Goal: Information Seeking & Learning: Find specific fact

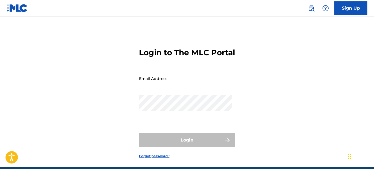
click at [10, 7] on img at bounding box center [17, 8] width 21 height 8
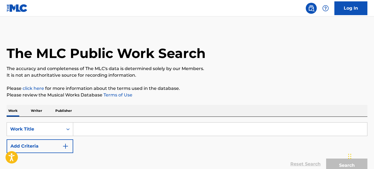
click at [89, 133] on input "Search Form" at bounding box center [220, 129] width 294 height 13
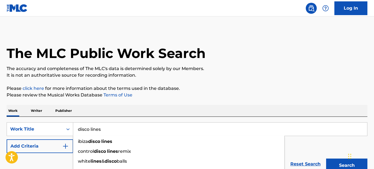
type input "disco lines"
click at [64, 147] on img "Search Form" at bounding box center [65, 146] width 7 height 7
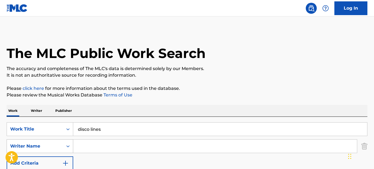
click at [69, 148] on icon "Search Form" at bounding box center [68, 147] width 6 height 6
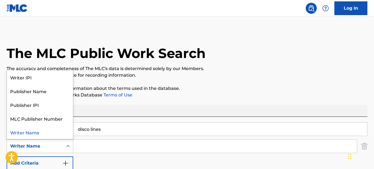
click at [69, 148] on icon "Search Form" at bounding box center [68, 147] width 6 height 6
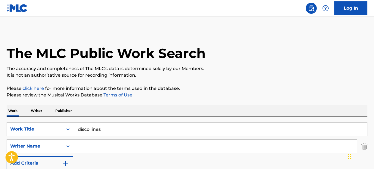
click at [81, 147] on input "Search Form" at bounding box center [215, 146] width 284 height 13
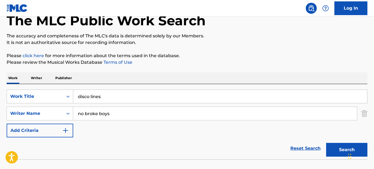
scroll to position [33, 0]
click at [345, 147] on button "Search" at bounding box center [346, 150] width 41 height 14
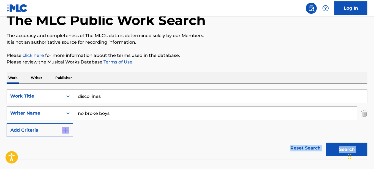
click at [26, 4] on div "Log In The MLC Public Work Search The accuracy and completeness of The MLC's da…" at bounding box center [187, 86] width 374 height 239
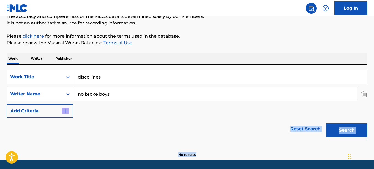
scroll to position [53, 0]
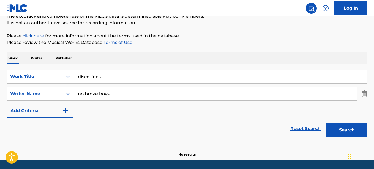
click at [139, 91] on input "no broke boys" at bounding box center [215, 93] width 284 height 13
type input "n"
click at [359, 133] on button "Search" at bounding box center [346, 130] width 41 height 14
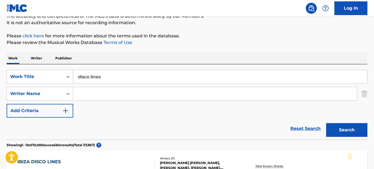
drag, startPoint x: 373, startPoint y: 49, endPoint x: 376, endPoint y: 59, distance: 10.2
click at [374, 59] on html "Accessibility Screen-Reader Guide, Feedback, and Issue Reporting | New window L…" at bounding box center [187, 31] width 374 height 169
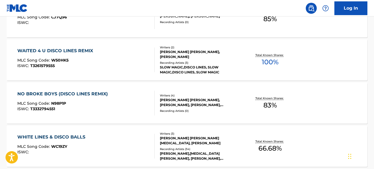
scroll to position [297, 0]
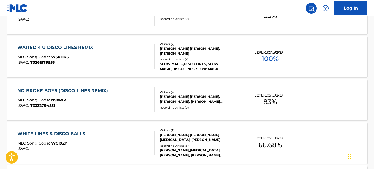
click at [91, 91] on div "NO BROKE BOYS (DISCO LINES REMIX)" at bounding box center [63, 91] width 93 height 7
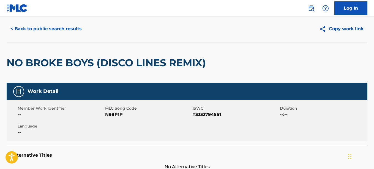
scroll to position [8, 0]
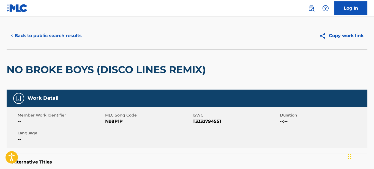
click at [25, 34] on button "< Back to public search results" at bounding box center [46, 36] width 79 height 14
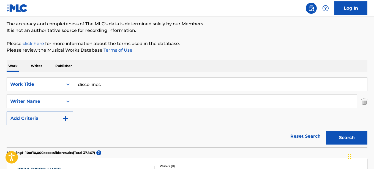
scroll to position [36, 0]
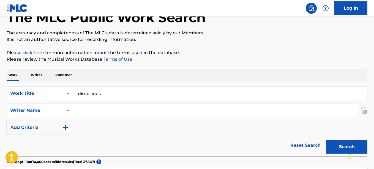
click at [108, 95] on input "disco lines" at bounding box center [220, 93] width 294 height 13
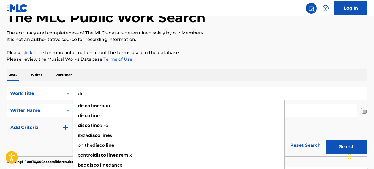
type input "d"
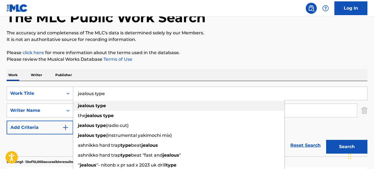
type input "jealous type"
click at [100, 106] on strong "type" at bounding box center [101, 105] width 10 height 5
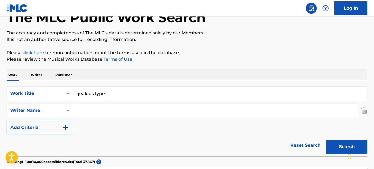
click at [99, 110] on input "Search Form" at bounding box center [215, 110] width 284 height 13
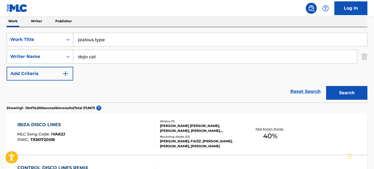
scroll to position [119, 0]
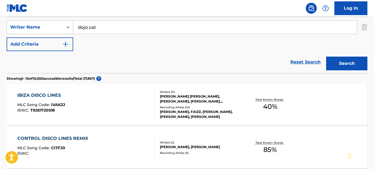
click at [332, 66] on button "Search" at bounding box center [346, 64] width 41 height 14
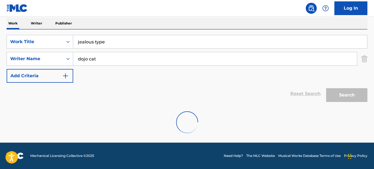
scroll to position [70, 0]
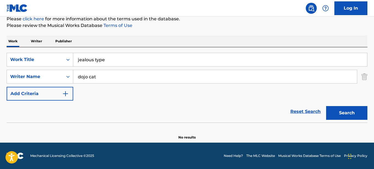
click at [119, 78] on input "dojo cat" at bounding box center [215, 76] width 284 height 13
type input "d"
click at [341, 120] on div "Search" at bounding box center [346, 112] width 44 height 22
click at [340, 117] on button "Search" at bounding box center [346, 113] width 41 height 14
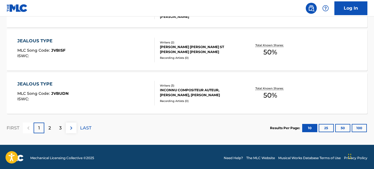
scroll to position [522, 0]
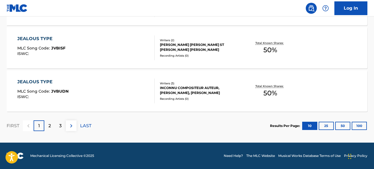
click at [47, 128] on div "2" at bounding box center [49, 126] width 11 height 11
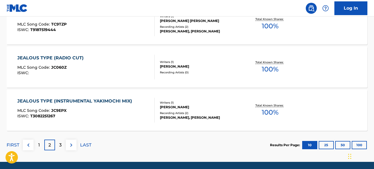
scroll to position [505, 0]
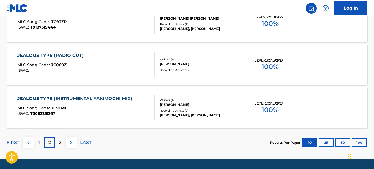
click at [57, 143] on div "3" at bounding box center [60, 142] width 11 height 11
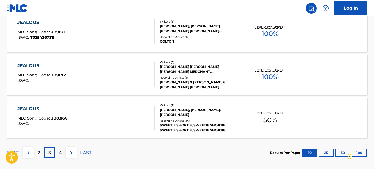
scroll to position [499, 0]
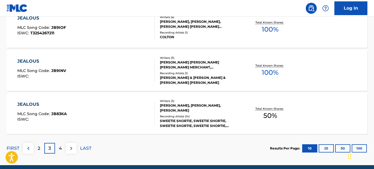
click at [60, 151] on p "4" at bounding box center [60, 148] width 3 height 7
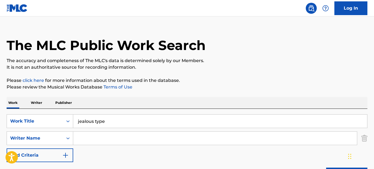
scroll to position [3, 0]
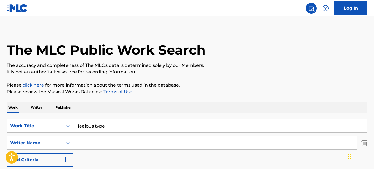
click at [81, 142] on input "Search Form" at bounding box center [215, 143] width 284 height 13
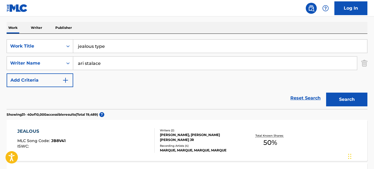
scroll to position [85, 0]
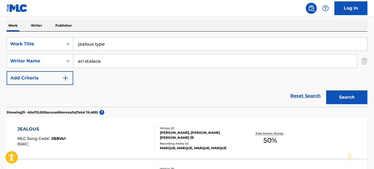
click at [343, 95] on button "Search" at bounding box center [346, 98] width 41 height 14
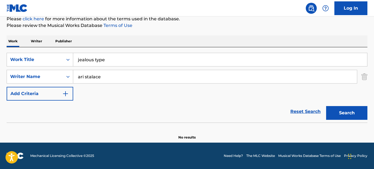
scroll to position [70, 0]
click at [93, 77] on input "ari stalace" at bounding box center [215, 76] width 284 height 13
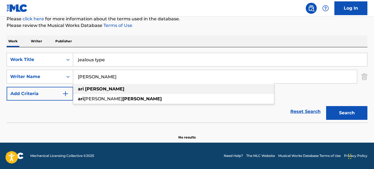
type input "[PERSON_NAME]"
click at [91, 89] on strong "[PERSON_NAME]" at bounding box center [104, 88] width 39 height 5
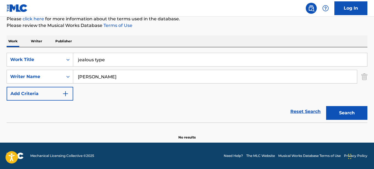
click at [335, 114] on button "Search" at bounding box center [346, 113] width 41 height 14
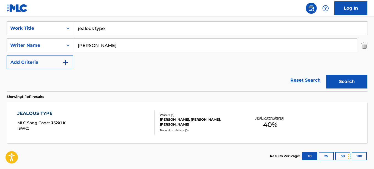
scroll to position [98, 0]
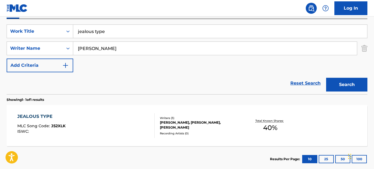
click at [109, 30] on input "jealous type" at bounding box center [220, 31] width 294 height 13
type input "j"
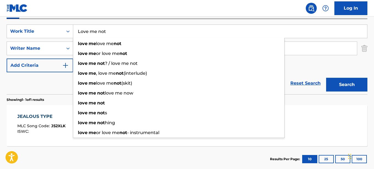
type input "Love me not"
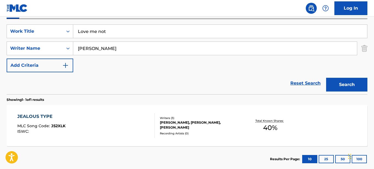
click at [307, 64] on div "SearchWithCriteriaf5d43846-dd65-4180-85c7-68a2ed8bbb8d Work Title Love me not S…" at bounding box center [187, 49] width 361 height 48
click at [106, 51] on input "[PERSON_NAME]" at bounding box center [215, 48] width 284 height 13
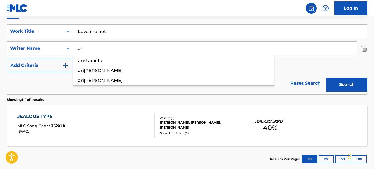
type input "a"
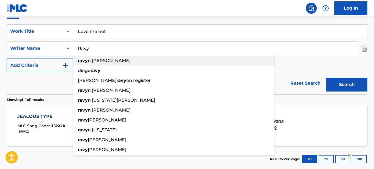
click at [89, 58] on span "n [PERSON_NAME]" at bounding box center [109, 60] width 43 height 5
type input "[PERSON_NAME]"
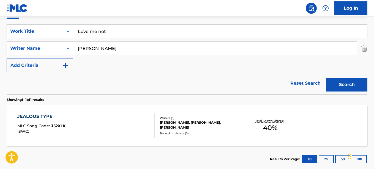
click at [339, 82] on button "Search" at bounding box center [346, 85] width 41 height 14
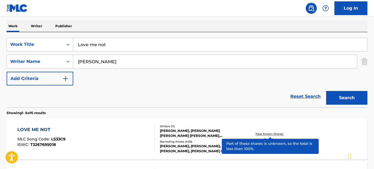
scroll to position [57, 0]
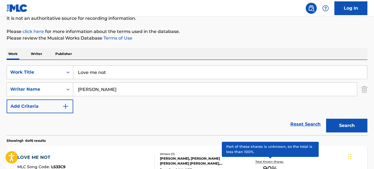
click at [131, 75] on input "Love me not" at bounding box center [220, 72] width 294 height 13
type input "L"
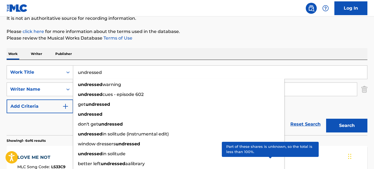
type input "undressed"
click at [60, 122] on div "Reset Search Search" at bounding box center [187, 124] width 361 height 22
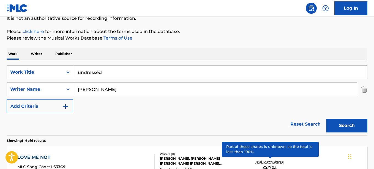
click at [108, 91] on input "[PERSON_NAME]" at bounding box center [215, 89] width 284 height 13
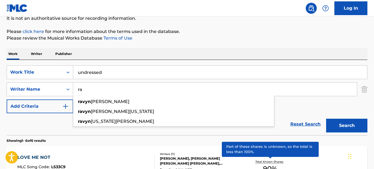
type input "r"
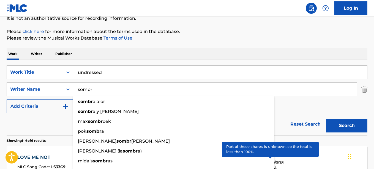
click at [326, 119] on button "Search" at bounding box center [346, 126] width 41 height 14
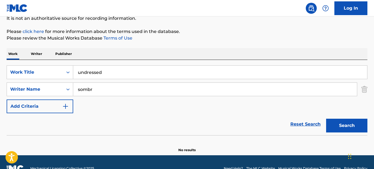
click at [346, 129] on button "Search" at bounding box center [346, 126] width 41 height 14
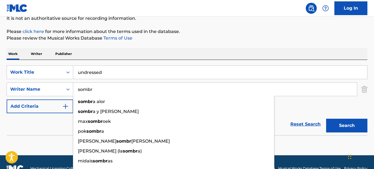
drag, startPoint x: 107, startPoint y: 90, endPoint x: 100, endPoint y: 88, distance: 7.6
click at [100, 88] on input "sombr" at bounding box center [215, 89] width 284 height 13
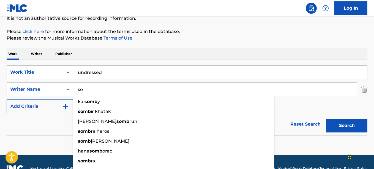
type input "s"
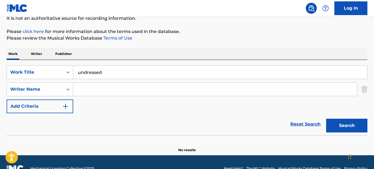
click at [351, 124] on button "Search" at bounding box center [346, 126] width 41 height 14
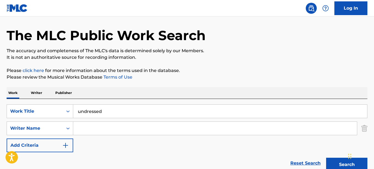
scroll to position [0, 0]
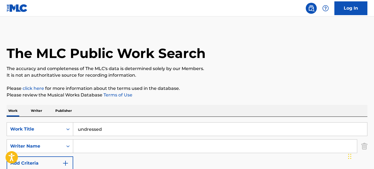
click at [97, 148] on input "Search Form" at bounding box center [215, 146] width 284 height 13
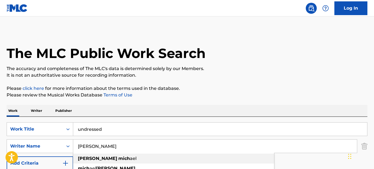
click at [118, 159] on strong "mich" at bounding box center [124, 158] width 12 height 5
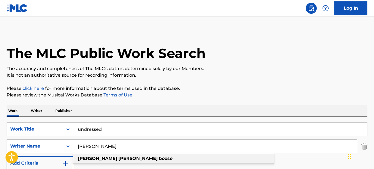
click at [159, 161] on strong "boose" at bounding box center [166, 158] width 14 height 5
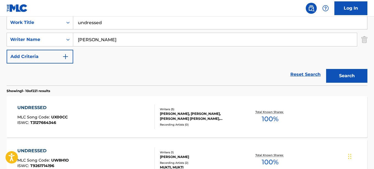
scroll to position [113, 0]
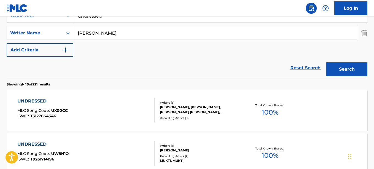
click at [346, 65] on button "Search" at bounding box center [346, 70] width 41 height 14
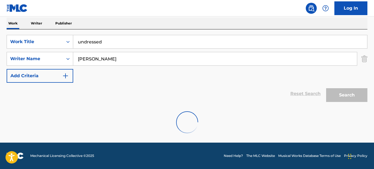
scroll to position [70, 0]
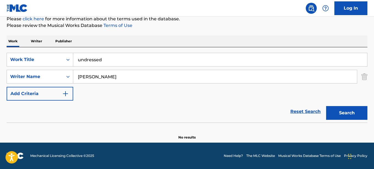
click at [334, 109] on button "Search" at bounding box center [346, 113] width 41 height 14
click at [148, 80] on input "[PERSON_NAME]" at bounding box center [215, 76] width 284 height 13
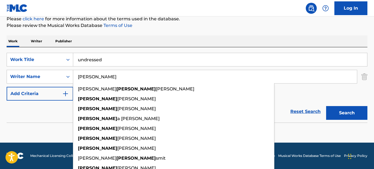
type input "[PERSON_NAME]"
click at [356, 113] on button "Search" at bounding box center [346, 113] width 41 height 14
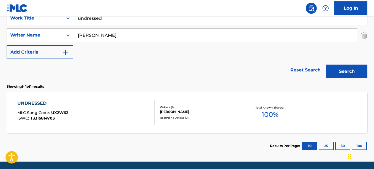
scroll to position [112, 0]
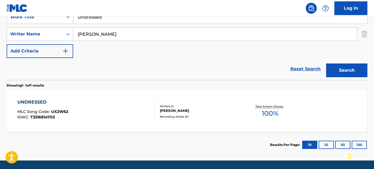
click at [33, 101] on div "UNDRESSED" at bounding box center [42, 102] width 51 height 7
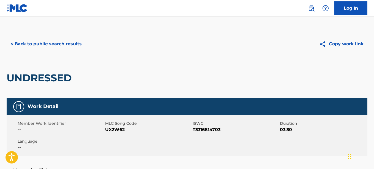
click at [70, 43] on button "< Back to public search results" at bounding box center [46, 44] width 79 height 14
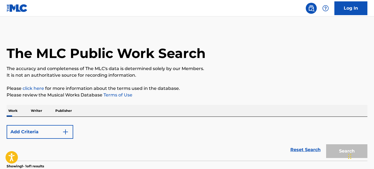
scroll to position [99, 0]
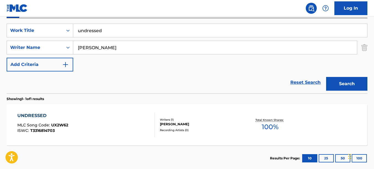
click at [115, 28] on input "undressed" at bounding box center [220, 30] width 294 height 13
type input "u"
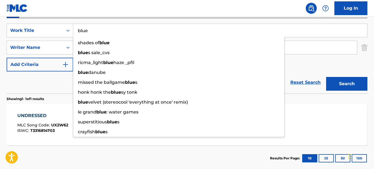
type input "blue"
click at [315, 108] on div "UNDRESSED MLC Song Code : UX2W62 ISWC : T3316814703 Writers ( 1 ) [PERSON_NAME]…" at bounding box center [187, 124] width 361 height 41
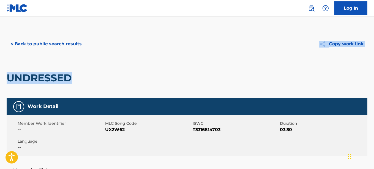
drag, startPoint x: 374, startPoint y: 39, endPoint x: 374, endPoint y: 64, distance: 25.9
click at [75, 42] on button "< Back to public search results" at bounding box center [46, 44] width 79 height 14
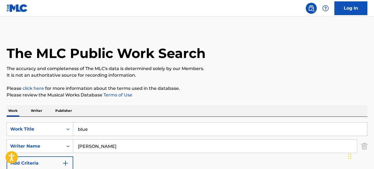
scroll to position [99, 0]
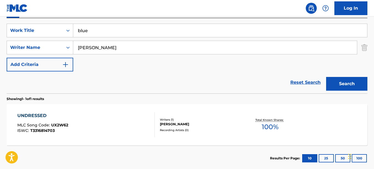
click at [103, 52] on input "[PERSON_NAME]" at bounding box center [215, 47] width 284 height 13
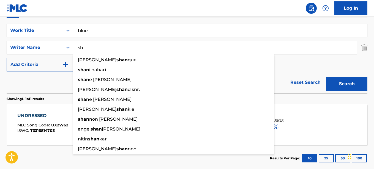
type input "s"
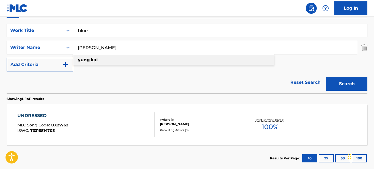
click at [96, 61] on strong "kai" at bounding box center [94, 59] width 7 height 5
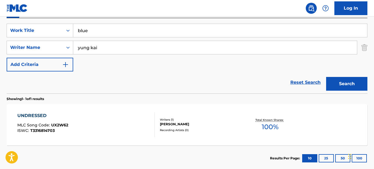
click at [349, 79] on button "Search" at bounding box center [346, 84] width 41 height 14
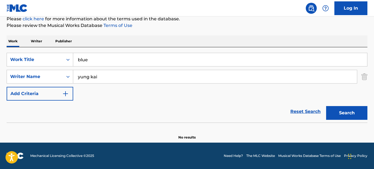
scroll to position [70, 0]
click at [101, 77] on input "yung kai" at bounding box center [215, 76] width 284 height 13
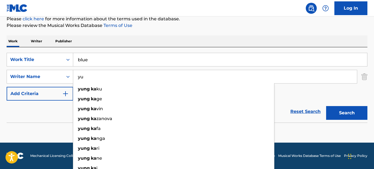
type input "y"
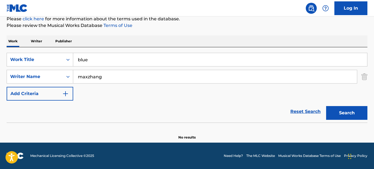
click at [88, 76] on input "maxzhang" at bounding box center [215, 76] width 284 height 13
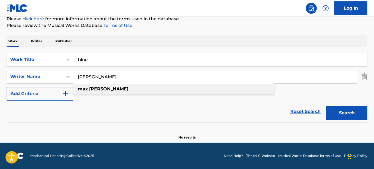
type input "[PERSON_NAME]"
click at [87, 89] on strong "max" at bounding box center [83, 88] width 10 height 5
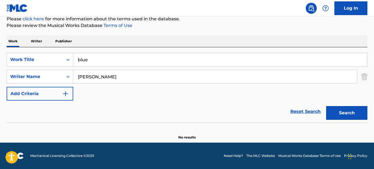
click at [359, 113] on button "Search" at bounding box center [346, 113] width 41 height 14
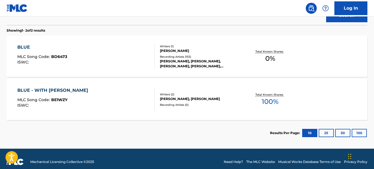
scroll to position [173, 0]
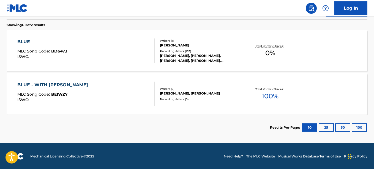
click at [273, 97] on span "100 %" at bounding box center [270, 96] width 17 height 10
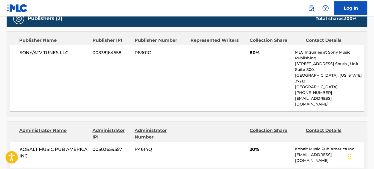
scroll to position [240, 0]
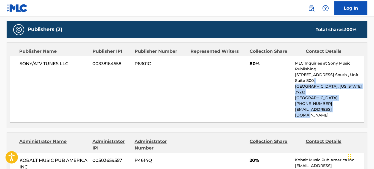
drag, startPoint x: 374, startPoint y: 107, endPoint x: 374, endPoint y: 83, distance: 24.0
click at [374, 83] on div "< Back to public search results Copy work link BLUE - WITH [PERSON_NAME] Work D…" at bounding box center [187, 21] width 374 height 463
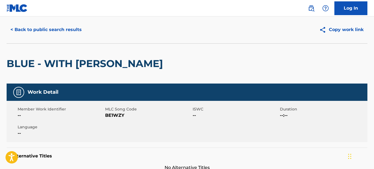
scroll to position [0, 0]
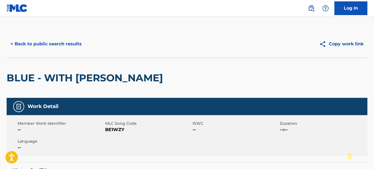
click at [65, 46] on button "< Back to public search results" at bounding box center [46, 44] width 79 height 14
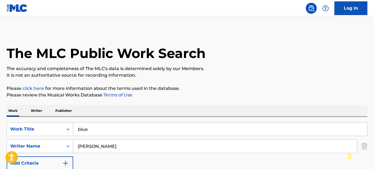
click at [97, 129] on input "blue" at bounding box center [220, 129] width 294 height 13
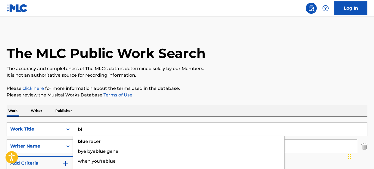
type input "b"
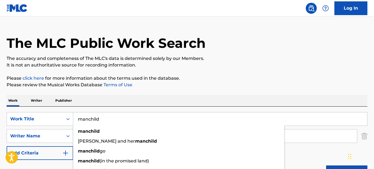
scroll to position [71, 0]
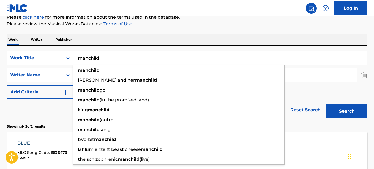
type input "manchild"
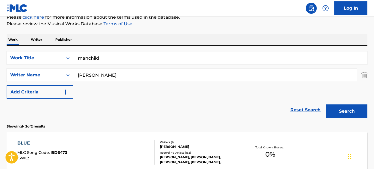
click at [307, 66] on div "SearchWithCriteriaf5d43846-dd65-4180-85c7-68a2ed8bbb8d Work Title manchild Sear…" at bounding box center [187, 75] width 361 height 48
click at [118, 77] on input "[PERSON_NAME]" at bounding box center [215, 75] width 284 height 13
type input "m"
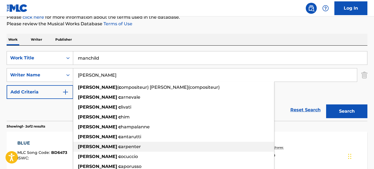
click at [121, 149] on span "arpenter" at bounding box center [131, 146] width 20 height 5
type input "[PERSON_NAME]"
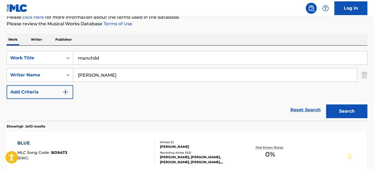
click at [343, 110] on button "Search" at bounding box center [346, 112] width 41 height 14
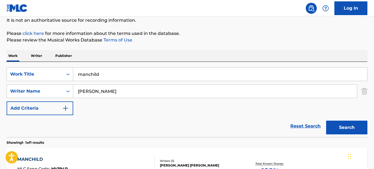
scroll to position [51, 0]
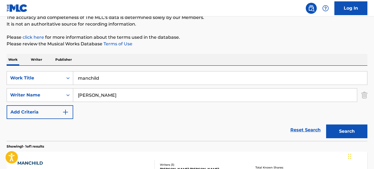
click at [119, 77] on input "manchild" at bounding box center [220, 78] width 294 height 13
type input "m"
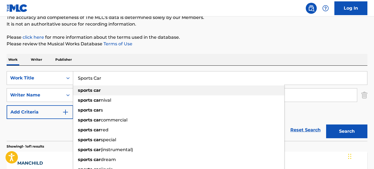
click at [99, 88] on strong "car" at bounding box center [97, 90] width 7 height 5
type input "sports car"
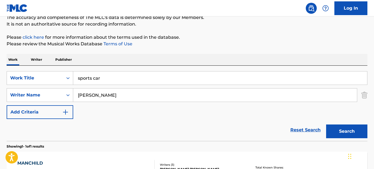
click at [124, 98] on input "[PERSON_NAME]" at bounding box center [215, 95] width 284 height 13
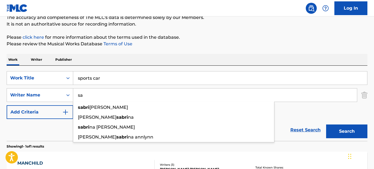
type input "s"
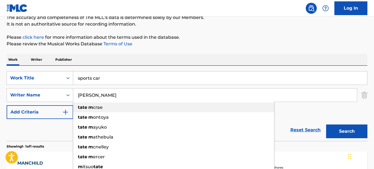
click at [97, 107] on span "crae" at bounding box center [98, 107] width 10 height 5
type input "[PERSON_NAME]"
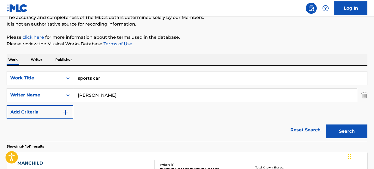
click at [359, 134] on button "Search" at bounding box center [346, 132] width 41 height 14
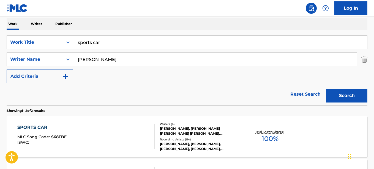
scroll to position [89, 0]
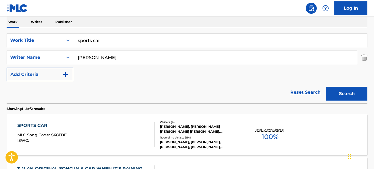
click at [125, 44] on input "sports car" at bounding box center [220, 40] width 294 height 13
type input "s"
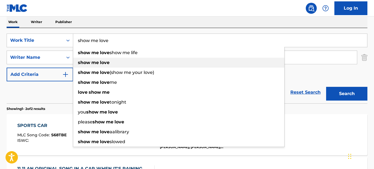
type input "show me love"
click at [109, 60] on strong "love" at bounding box center [105, 62] width 10 height 5
click at [109, 60] on input "[PERSON_NAME]" at bounding box center [215, 57] width 284 height 13
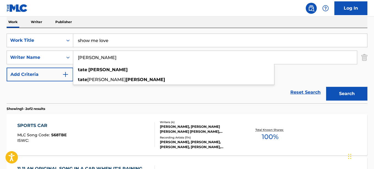
click at [108, 59] on input "[PERSON_NAME]" at bounding box center [215, 57] width 284 height 13
type input "t"
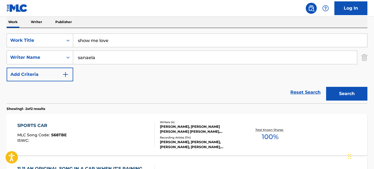
click at [121, 57] on input "sanaela" at bounding box center [215, 57] width 284 height 13
type input "s"
paste input "[PERSON_NAME]"
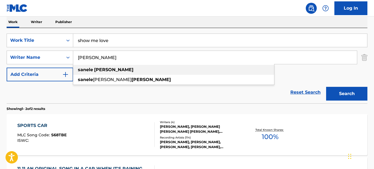
click at [96, 67] on div "[PERSON_NAME]" at bounding box center [173, 70] width 201 height 10
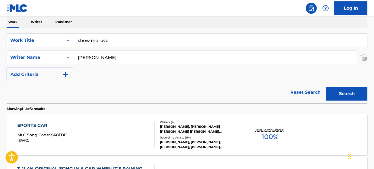
type input "[PERSON_NAME]"
click at [338, 92] on button "Search" at bounding box center [346, 94] width 41 height 14
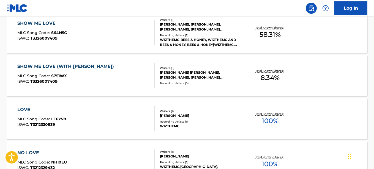
scroll to position [192, 0]
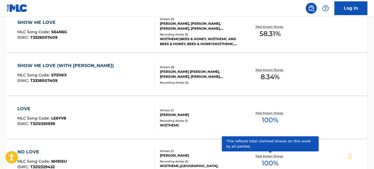
click at [229, 19] on div "Writers ( 5 )" at bounding box center [200, 19] width 80 height 4
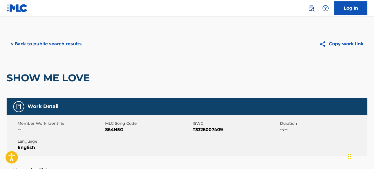
scroll to position [128, 0]
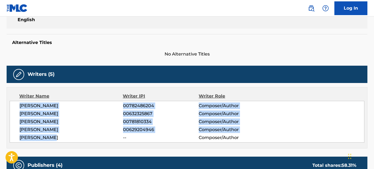
drag, startPoint x: 18, startPoint y: 107, endPoint x: 63, endPoint y: 139, distance: 54.9
click at [63, 139] on div "[PERSON_NAME] 00782486204 Composer/Author [PERSON_NAME] 00632325867 Composer/Au…" at bounding box center [187, 122] width 355 height 42
click at [65, 131] on span "[PERSON_NAME]" at bounding box center [72, 130] width 104 height 7
drag, startPoint x: 20, startPoint y: 104, endPoint x: 53, endPoint y: 137, distance: 47.3
click at [53, 137] on div "[PERSON_NAME] 00782486204 Composer/Author [PERSON_NAME] 00632325867 Composer/Au…" at bounding box center [187, 122] width 355 height 42
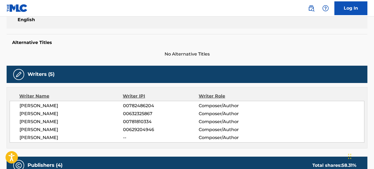
click at [63, 137] on span "[PERSON_NAME]" at bounding box center [72, 138] width 104 height 7
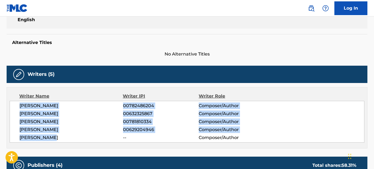
drag, startPoint x: 57, startPoint y: 137, endPoint x: 20, endPoint y: 110, distance: 46.5
click at [20, 110] on div "[PERSON_NAME] 00782486204 Composer/Author [PERSON_NAME] 00632325867 Composer/Au…" at bounding box center [187, 122] width 355 height 42
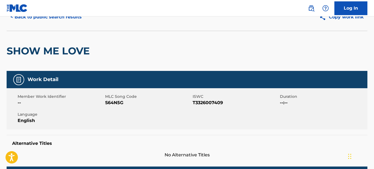
scroll to position [0, 0]
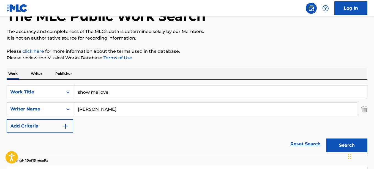
scroll to position [36, 0]
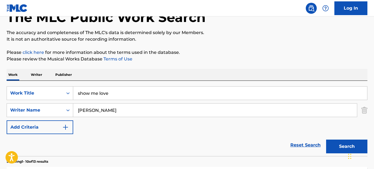
click at [123, 98] on input "show me love" at bounding box center [220, 93] width 294 height 13
type input "s"
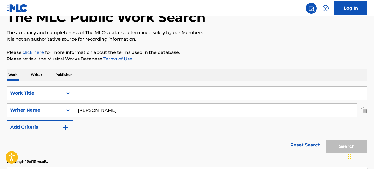
type input ":"
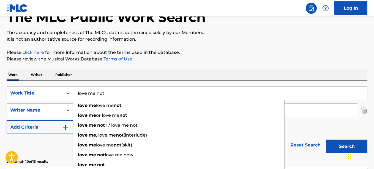
type input "love me not"
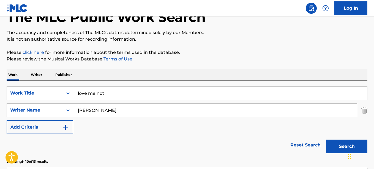
click at [300, 110] on input "[PERSON_NAME]" at bounding box center [215, 110] width 284 height 13
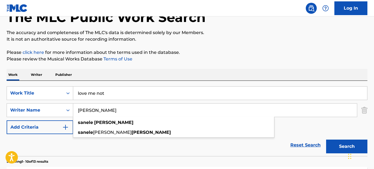
click at [116, 112] on input "[PERSON_NAME]" at bounding box center [215, 110] width 284 height 13
type input "s"
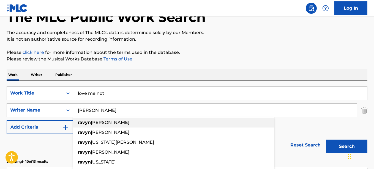
click at [106, 120] on div "[PERSON_NAME]" at bounding box center [173, 123] width 201 height 10
type input "[PERSON_NAME]"
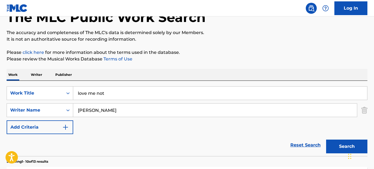
click at [341, 145] on button "Search" at bounding box center [346, 147] width 41 height 14
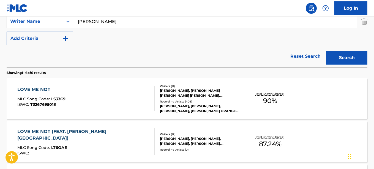
scroll to position [126, 0]
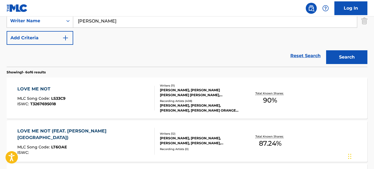
click at [45, 89] on div "LOVE ME NOT" at bounding box center [41, 89] width 48 height 7
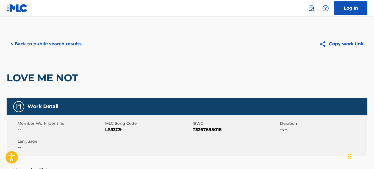
click at [66, 44] on button "< Back to public search results" at bounding box center [46, 44] width 79 height 14
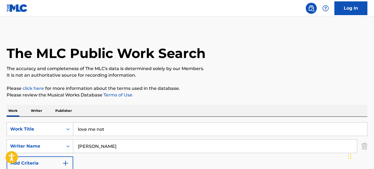
click at [125, 131] on input "love me not" at bounding box center [220, 129] width 294 height 13
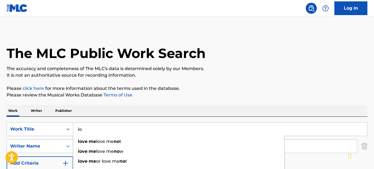
type input "l"
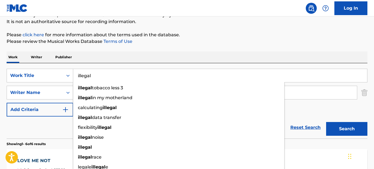
scroll to position [72, 0]
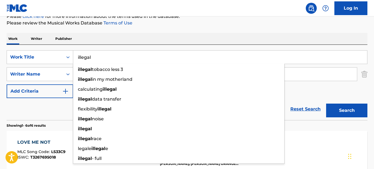
type input "illegal"
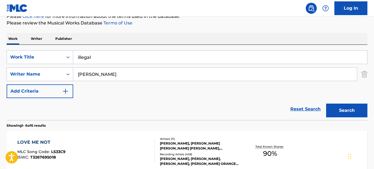
click at [312, 75] on input "[PERSON_NAME]" at bounding box center [215, 74] width 284 height 13
type input "r"
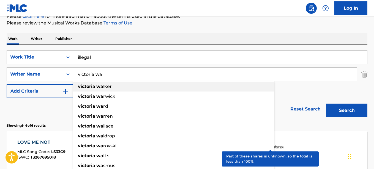
click at [99, 88] on strong "wa" at bounding box center [99, 86] width 7 height 5
type input "[PERSON_NAME]"
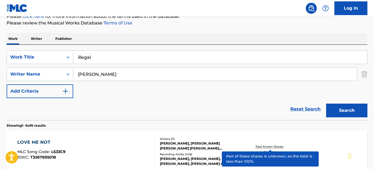
click at [329, 106] on button "Search" at bounding box center [346, 111] width 41 height 14
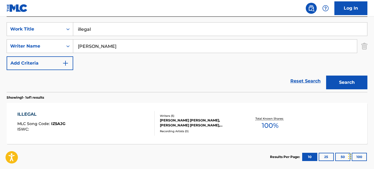
scroll to position [102, 0]
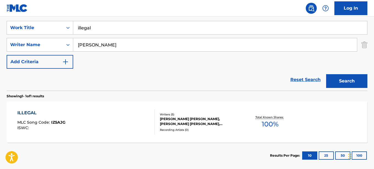
click at [200, 123] on div "[PERSON_NAME] [PERSON_NAME], [PERSON_NAME] [PERSON_NAME], [PERSON_NAME], [PERSO…" at bounding box center [200, 122] width 80 height 10
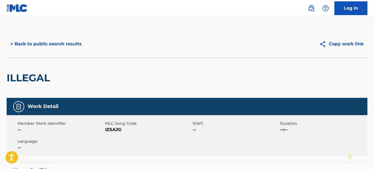
click at [65, 45] on button "< Back to public search results" at bounding box center [46, 44] width 79 height 14
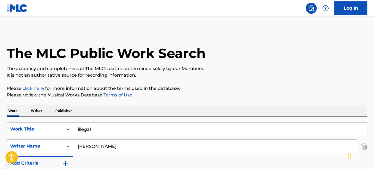
scroll to position [99, 0]
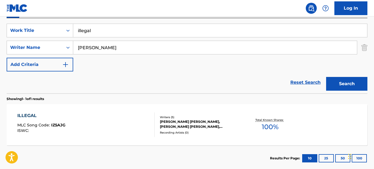
click at [97, 33] on input "illegal" at bounding box center [220, 30] width 294 height 13
type input "i"
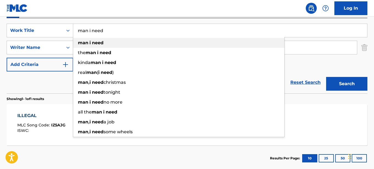
type input "man i need"
click at [97, 42] on strong "need" at bounding box center [98, 42] width 12 height 5
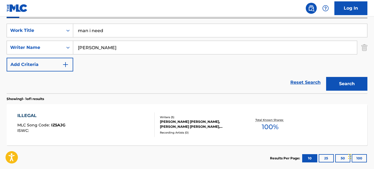
click at [112, 53] on input "[PERSON_NAME]" at bounding box center [215, 47] width 284 height 13
type input "v"
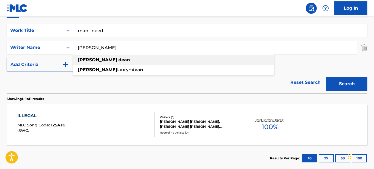
type input "[PERSON_NAME]"
click at [118, 62] on strong "dean" at bounding box center [124, 59] width 12 height 5
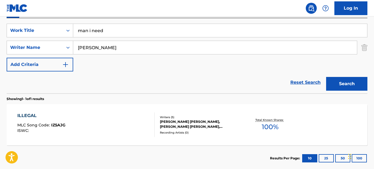
click at [337, 80] on button "Search" at bounding box center [346, 84] width 41 height 14
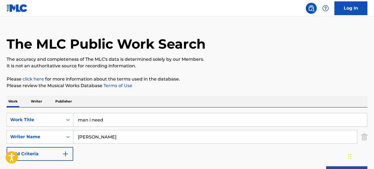
scroll to position [0, 0]
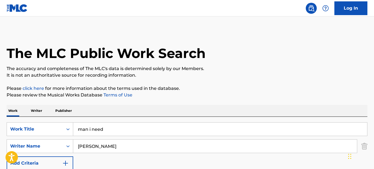
click at [109, 134] on input "man i need" at bounding box center [220, 129] width 294 height 13
type input "m"
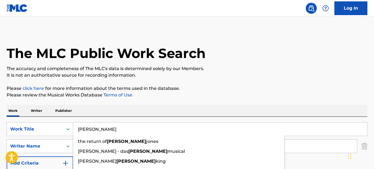
scroll to position [56, 0]
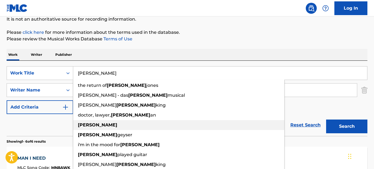
type input "[PERSON_NAME]"
click at [100, 127] on div "[PERSON_NAME]" at bounding box center [178, 125] width 211 height 10
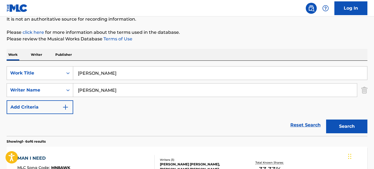
click at [107, 92] on input "[PERSON_NAME]" at bounding box center [215, 90] width 284 height 13
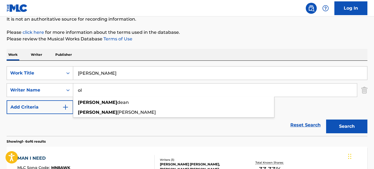
type input "o"
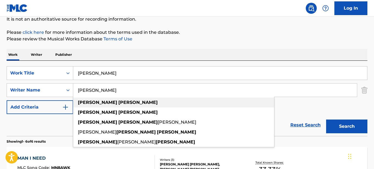
click at [118, 103] on strong "[PERSON_NAME]" at bounding box center [137, 102] width 39 height 5
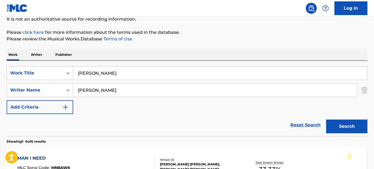
click at [342, 124] on button "Search" at bounding box center [346, 127] width 41 height 14
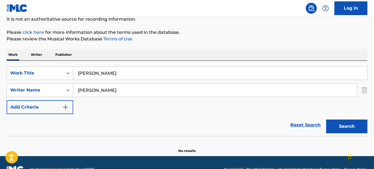
click at [121, 91] on input "[PERSON_NAME]" at bounding box center [215, 90] width 284 height 13
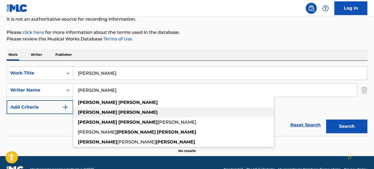
click at [109, 109] on div "[PERSON_NAME]" at bounding box center [173, 113] width 201 height 10
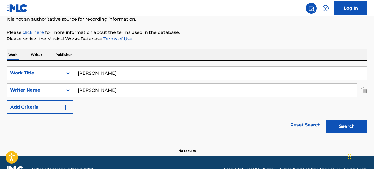
click at [348, 126] on button "Search" at bounding box center [346, 127] width 41 height 14
click at [136, 89] on input "[PERSON_NAME]" at bounding box center [215, 90] width 284 height 13
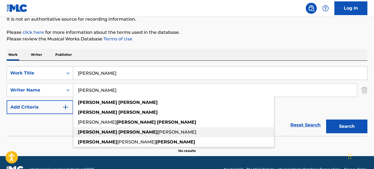
click at [107, 129] on div "[PERSON_NAME] [PERSON_NAME]" at bounding box center [173, 133] width 201 height 10
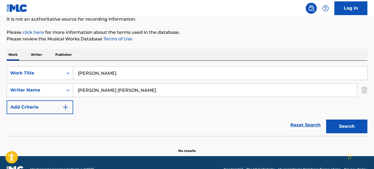
click at [337, 124] on button "Search" at bounding box center [346, 127] width 41 height 14
click at [169, 94] on input "[PERSON_NAME] [PERSON_NAME]" at bounding box center [215, 90] width 284 height 13
type input "k"
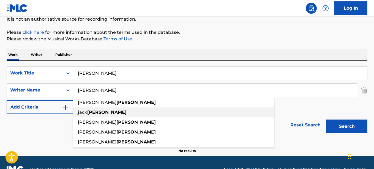
click at [108, 112] on strong "[PERSON_NAME]" at bounding box center [106, 112] width 39 height 5
type input "[PERSON_NAME]"
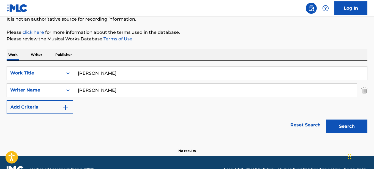
click at [349, 128] on button "Search" at bounding box center [346, 127] width 41 height 14
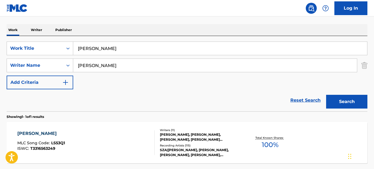
scroll to position [85, 0]
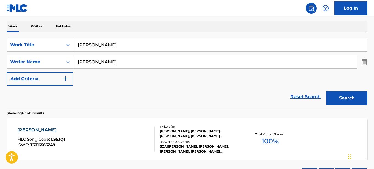
click at [213, 131] on div "[PERSON_NAME], [PERSON_NAME], [PERSON_NAME], [PERSON_NAME] [PERSON_NAME] [PERSO…" at bounding box center [200, 134] width 80 height 10
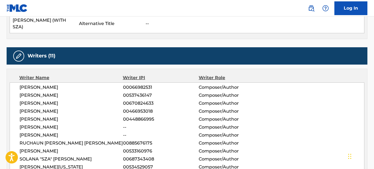
scroll to position [181, 0]
